Goal: Task Accomplishment & Management: Manage account settings

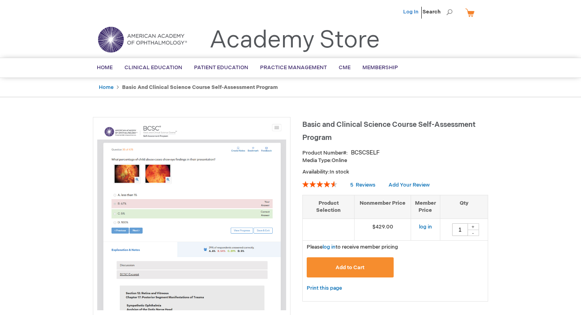
click at [414, 13] on link "Log In" at bounding box center [410, 12] width 15 height 6
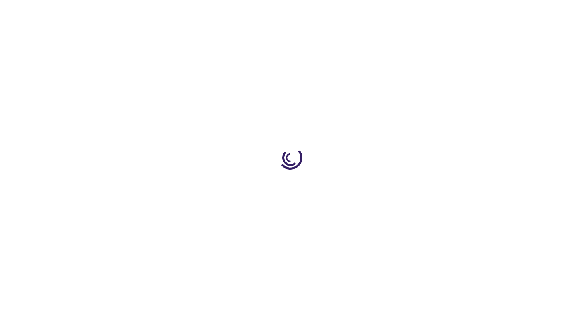
type input "1"
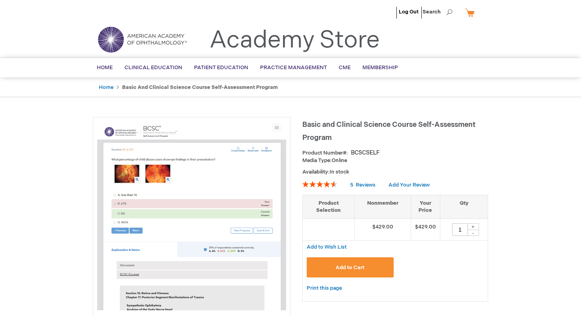
click at [381, 13] on span "[PERSON_NAME]" at bounding box center [372, 12] width 44 height 6
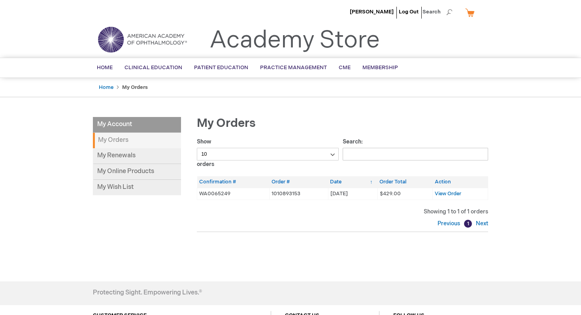
click at [470, 9] on link "My Cart" at bounding box center [472, 13] width 19 height 14
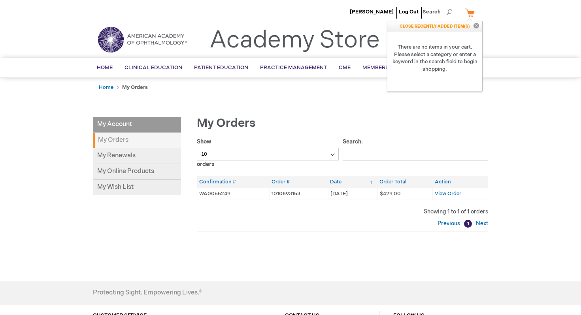
click at [470, 10] on link "My Cart" at bounding box center [472, 13] width 19 height 14
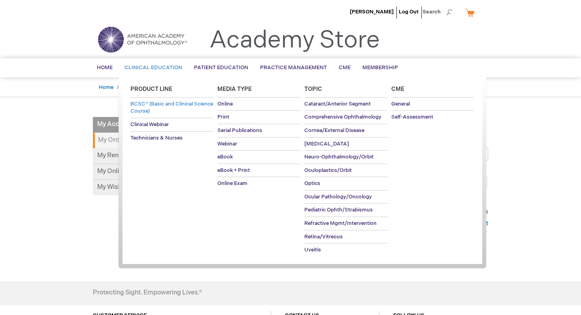
click at [157, 104] on span "BCSC® (Basic and Clinical Science Course)" at bounding box center [171, 108] width 83 height 14
click at [154, 109] on span "BCSC® (Basic and Clinical Science Course)" at bounding box center [171, 108] width 83 height 14
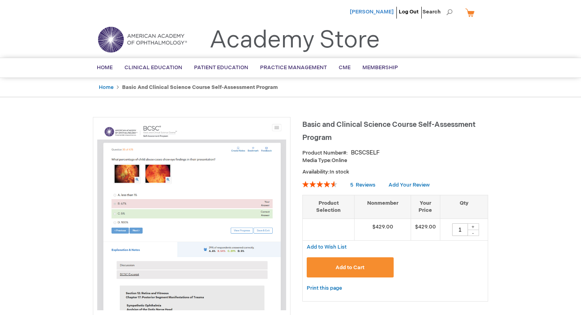
click at [375, 13] on span "[PERSON_NAME]" at bounding box center [372, 12] width 44 height 6
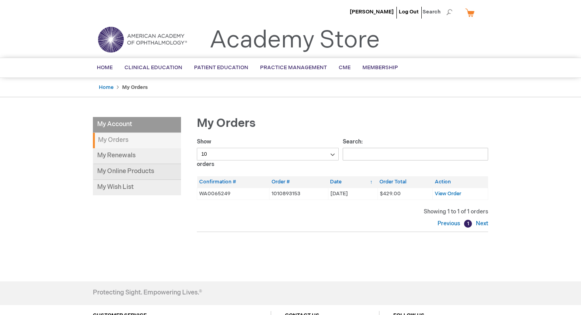
click at [135, 166] on link "My Online Products" at bounding box center [137, 172] width 88 height 16
